Goal: Task Accomplishment & Management: Manage account settings

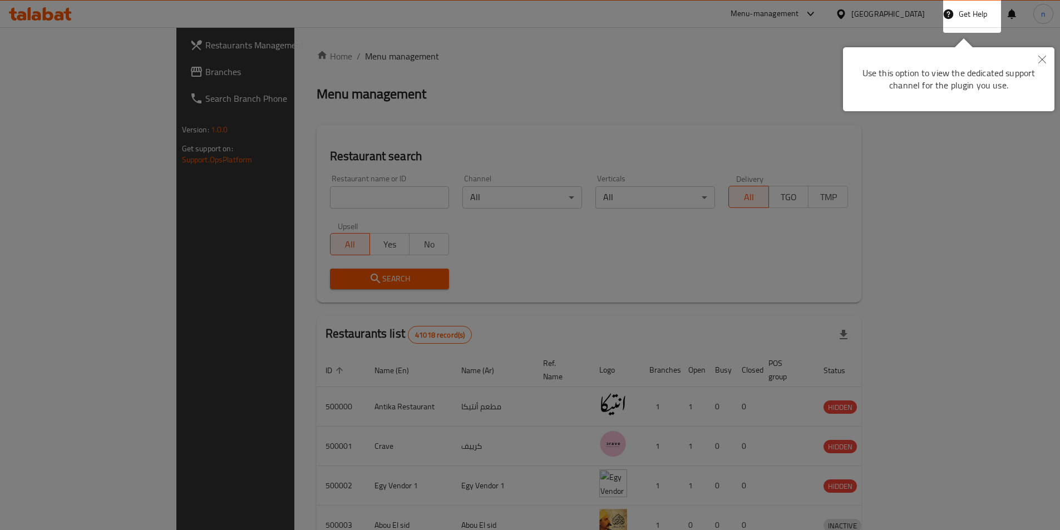
click at [1044, 51] on button "Close" at bounding box center [1042, 60] width 24 height 26
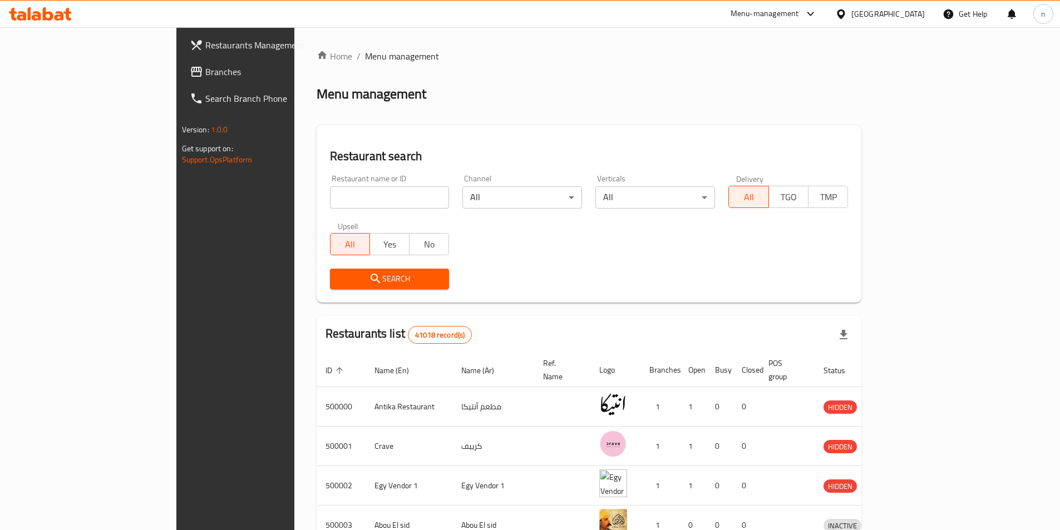
click at [915, 12] on div "[GEOGRAPHIC_DATA]" at bounding box center [888, 14] width 73 height 12
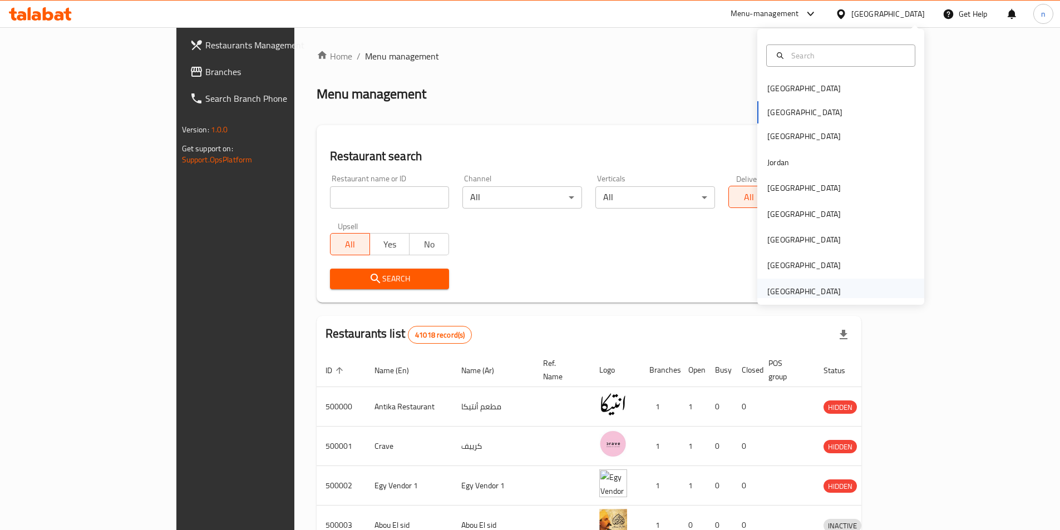
click at [768, 288] on div "[GEOGRAPHIC_DATA]" at bounding box center [804, 292] width 73 height 12
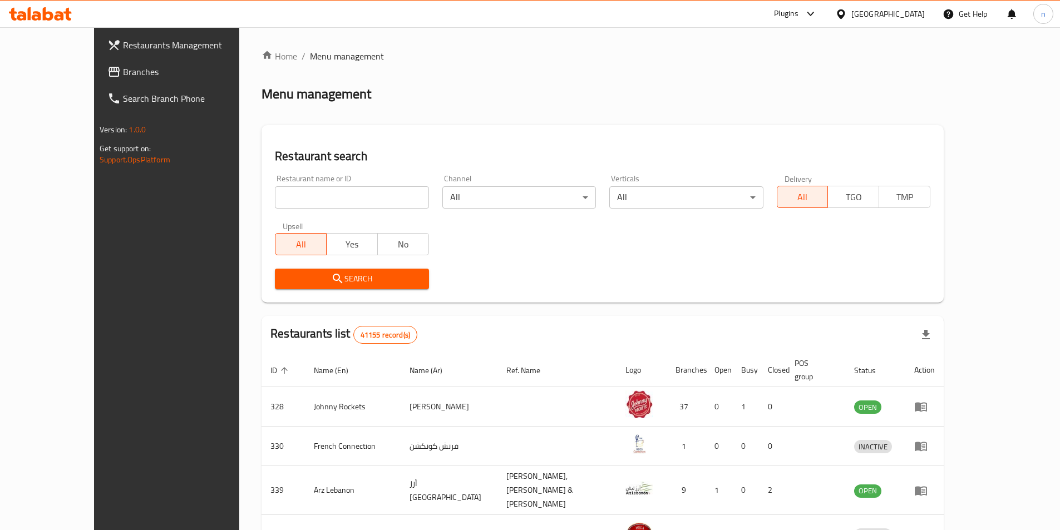
click at [123, 70] on span "Branches" at bounding box center [192, 71] width 139 height 13
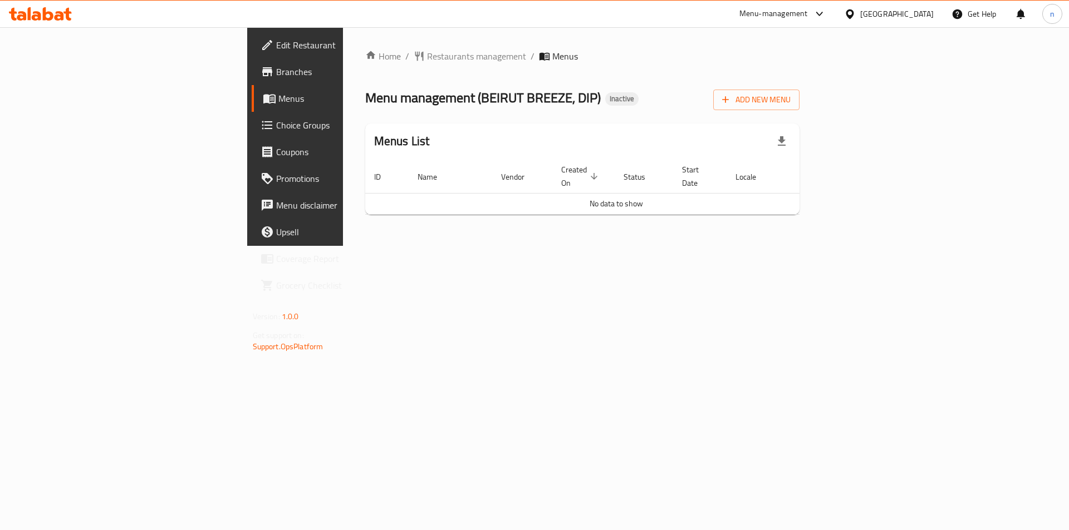
click at [276, 48] on span "Edit Restaurant" at bounding box center [346, 44] width 141 height 13
